Goal: Task Accomplishment & Management: Use online tool/utility

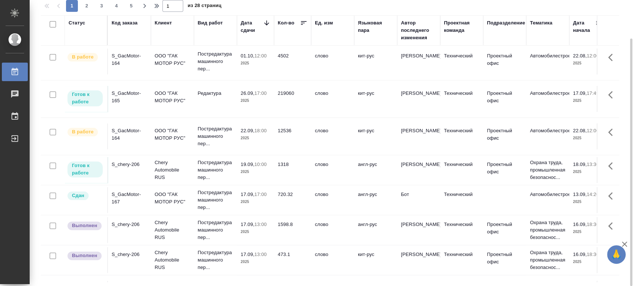
scroll to position [41, 0]
click at [133, 222] on div "S_chery-206" at bounding box center [130, 223] width 36 height 7
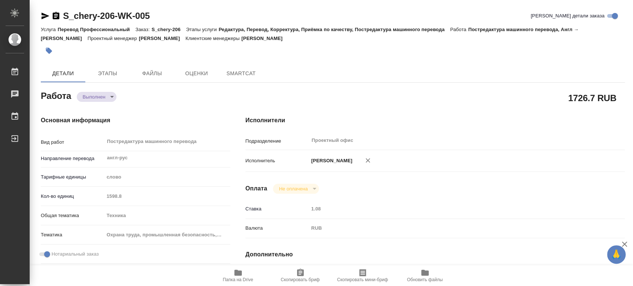
type textarea "x"
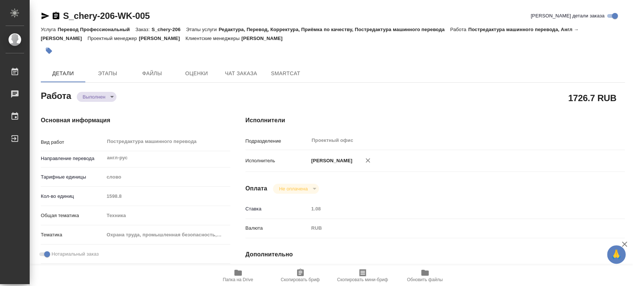
type textarea "x"
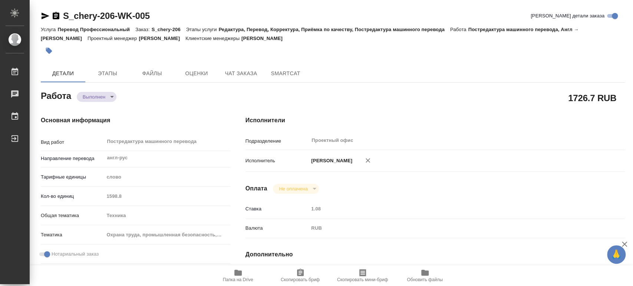
scroll to position [82, 0]
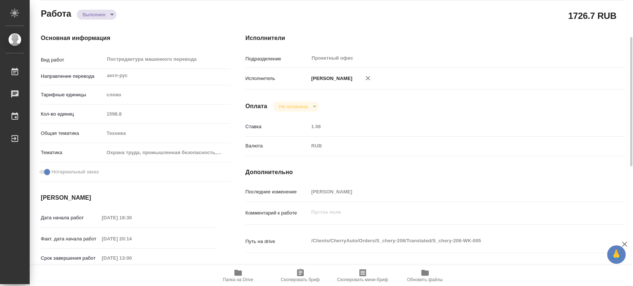
type textarea "x"
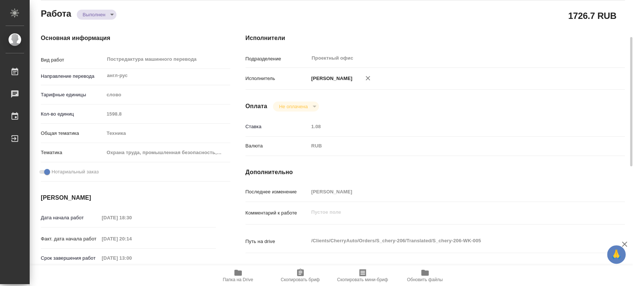
click at [237, 273] on icon "button" at bounding box center [237, 273] width 7 height 6
